Goal: Information Seeking & Learning: Learn about a topic

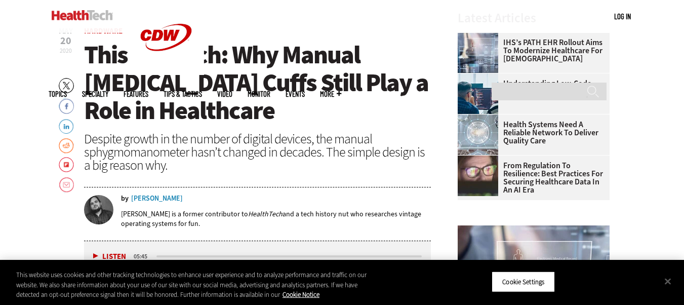
scroll to position [344, 0]
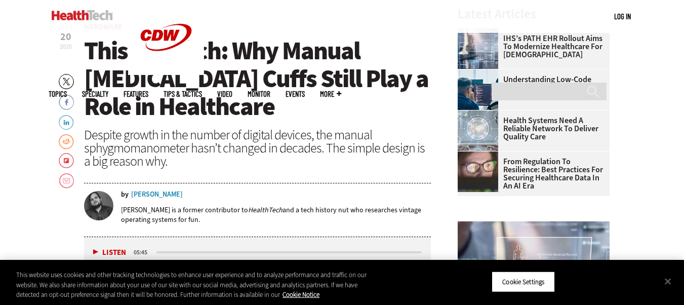
click at [170, 196] on div "by [PERSON_NAME]" at bounding box center [276, 194] width 310 height 7
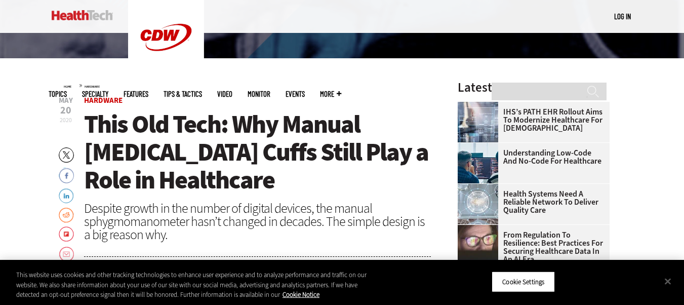
scroll to position [272, 0]
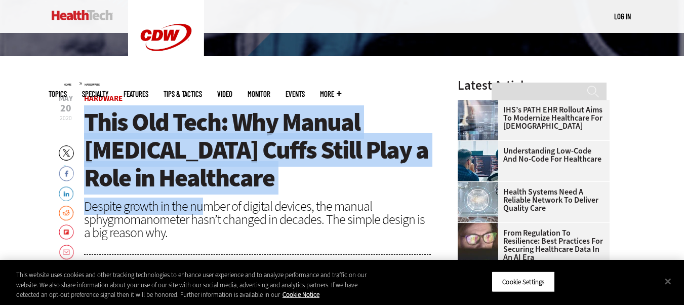
drag, startPoint x: 86, startPoint y: 120, endPoint x: 202, endPoint y: 193, distance: 137.6
click at [202, 193] on header "[DATE] Twitter Facebook LinkedIn Reddit Flipboard Email Hardware This Old Tech:…" at bounding box center [257, 201] width 347 height 213
click at [206, 187] on h1 "This Old Tech: Why Manual [MEDICAL_DATA] Cuffs Still Play a Role in Healthcare" at bounding box center [257, 150] width 347 height 84
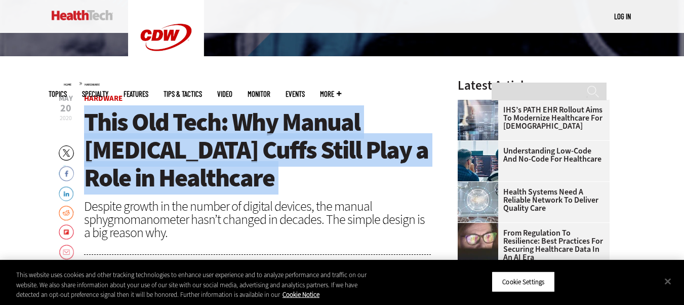
drag, startPoint x: 206, startPoint y: 187, endPoint x: 94, endPoint y: 131, distance: 125.2
click at [94, 131] on h1 "This Old Tech: Why Manual [MEDICAL_DATA] Cuffs Still Play a Role in Healthcare" at bounding box center [257, 150] width 347 height 84
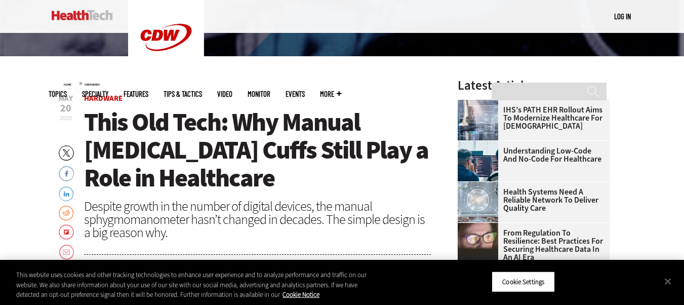
click at [186, 207] on div "Despite growth in the number of digital devices, the manual sphygmomanometer ha…" at bounding box center [257, 218] width 347 height 39
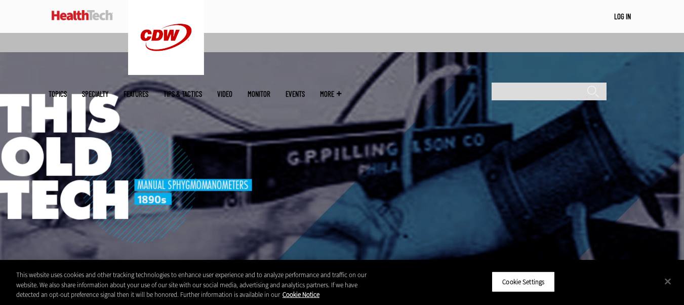
scroll to position [0, 0]
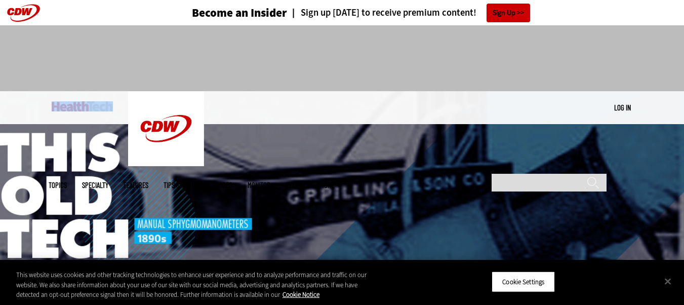
drag, startPoint x: 44, startPoint y: 111, endPoint x: 116, endPoint y: 107, distance: 72.5
click at [116, 107] on div "MENU Log in Mobile menu Topics Artificial Intelligence Cloud Data Analytics Dat…" at bounding box center [342, 107] width 684 height 33
copy link
click at [598, 18] on div "Become an Insider Sign up [DATE] to receive premium content! Sign Up" at bounding box center [342, 12] width 587 height 25
